Goal: Information Seeking & Learning: Learn about a topic

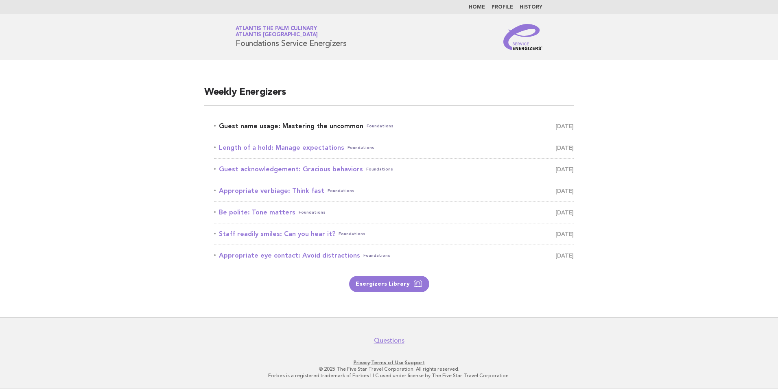
click at [275, 126] on link "Guest name usage: Mastering the uncommon Foundations [DATE]" at bounding box center [394, 125] width 360 height 11
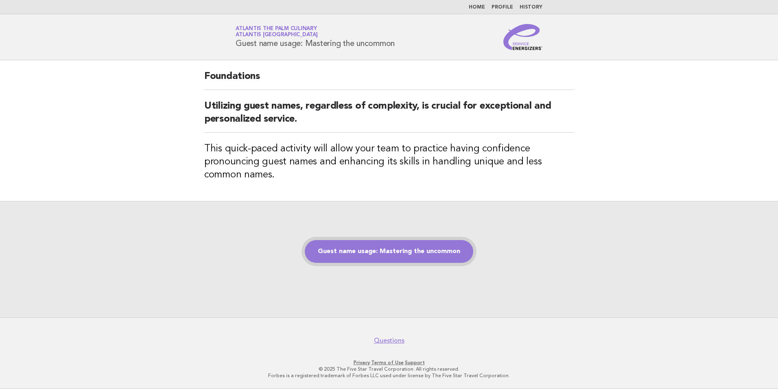
click at [406, 261] on link "Guest name usage: Mastering the uncommon" at bounding box center [389, 251] width 168 height 23
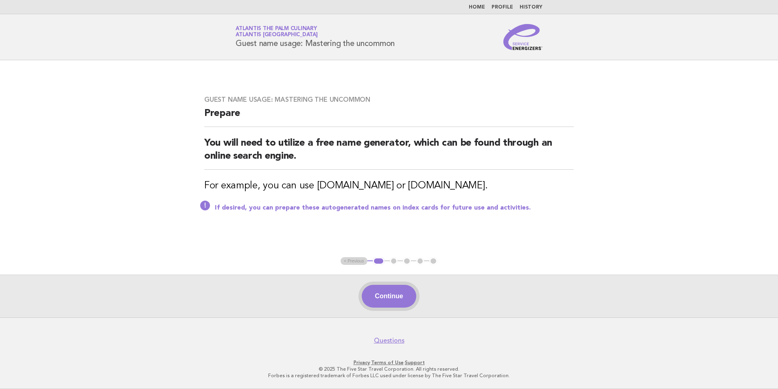
click at [387, 301] on button "Continue" at bounding box center [389, 296] width 54 height 23
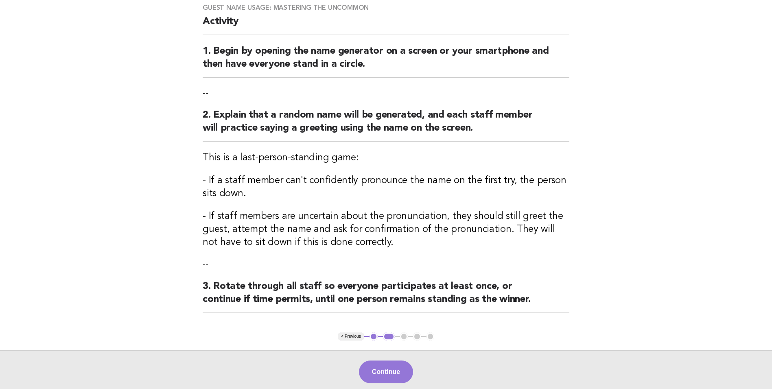
scroll to position [142, 0]
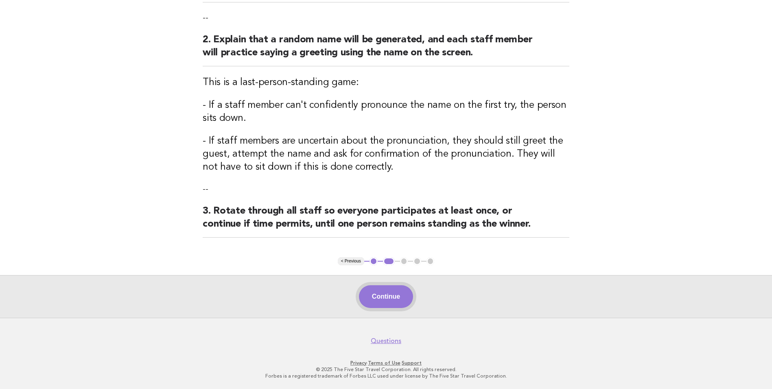
click at [386, 297] on button "Continue" at bounding box center [386, 296] width 54 height 23
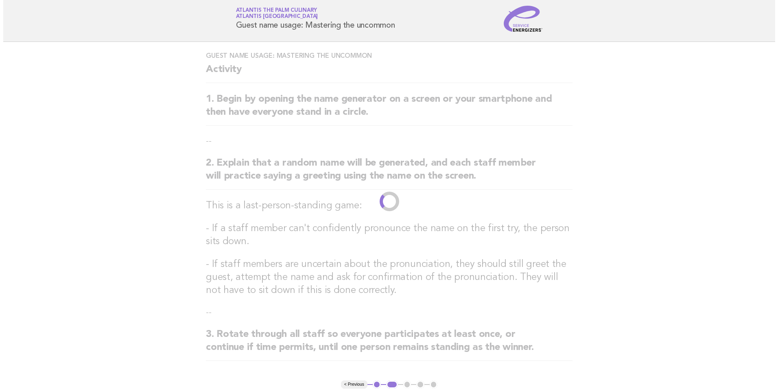
scroll to position [0, 0]
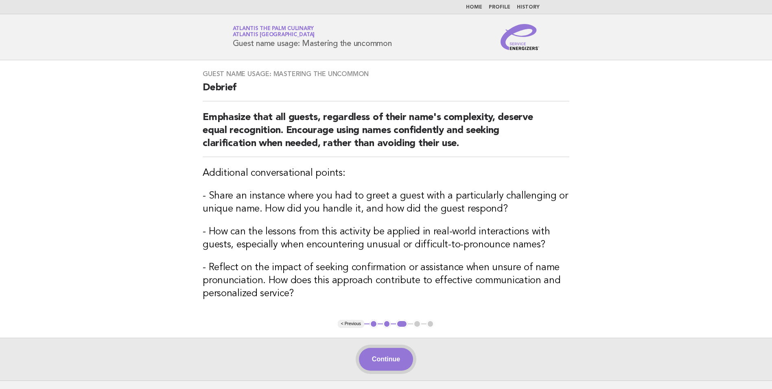
click at [386, 364] on button "Continue" at bounding box center [386, 359] width 54 height 23
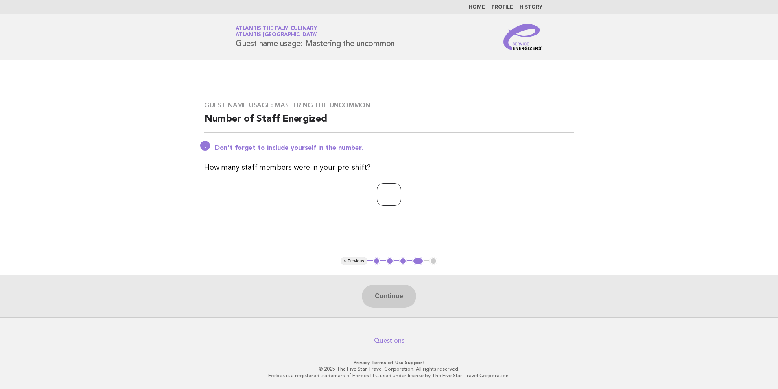
click at [377, 201] on input "number" at bounding box center [389, 194] width 24 height 23
type input "**"
click at [389, 295] on button "Continue" at bounding box center [389, 296] width 54 height 23
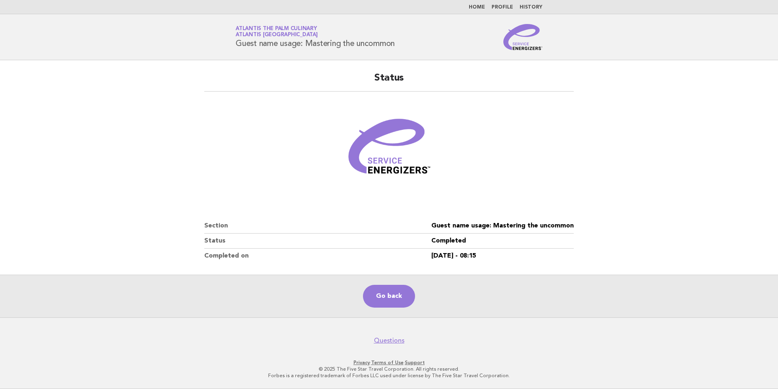
click at [122, 89] on main "Status Section Guest name usage: Mastering the uncommon Status Completed Comple…" at bounding box center [389, 188] width 778 height 257
